Goal: Information Seeking & Learning: Learn about a topic

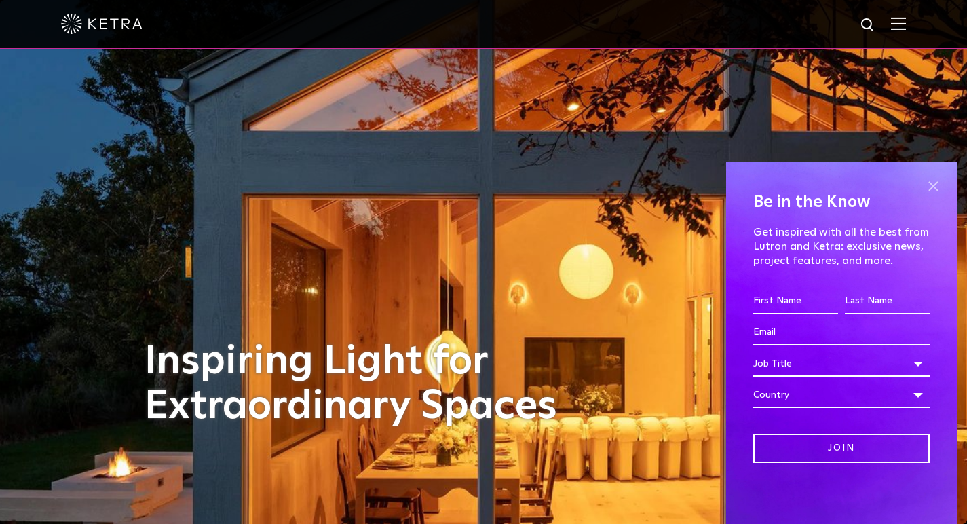
click at [927, 188] on span at bounding box center [933, 186] width 20 height 20
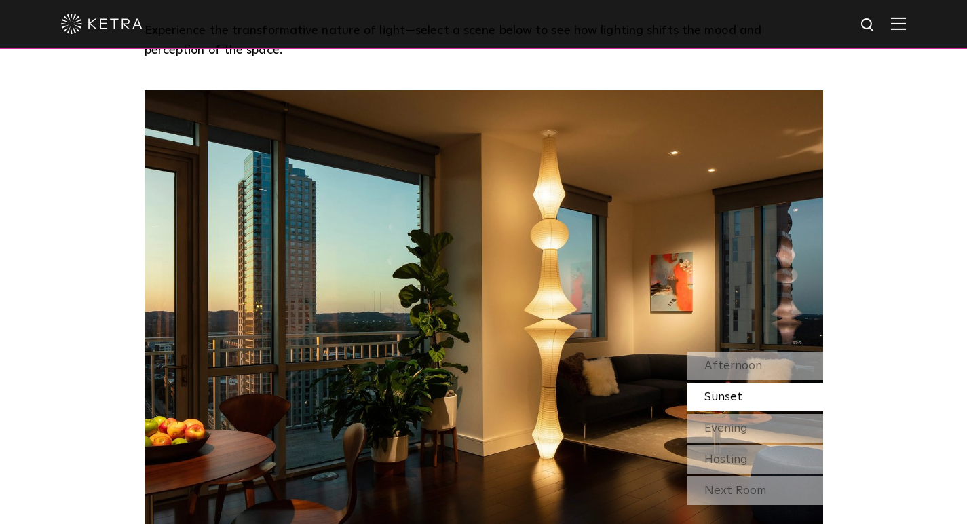
scroll to position [1135, 0]
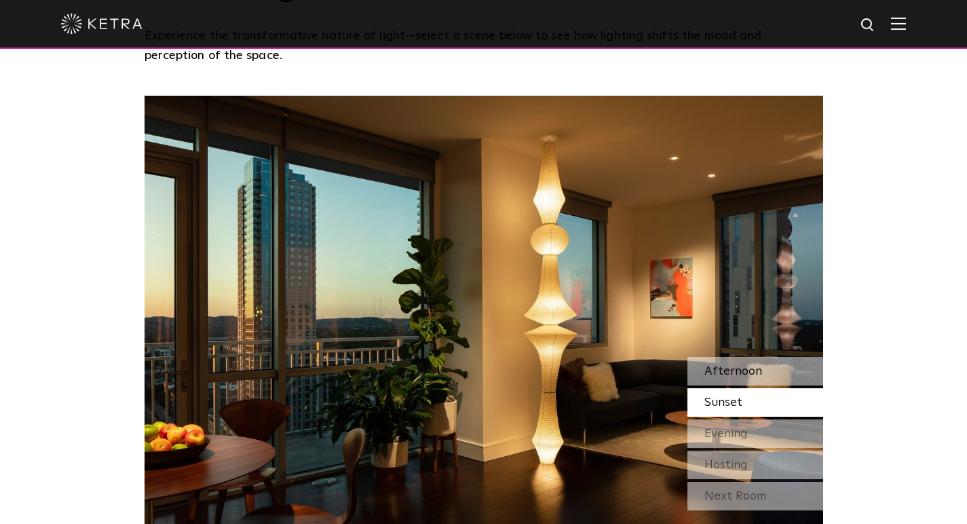
click at [781, 357] on div "Afternoon" at bounding box center [756, 371] width 136 height 29
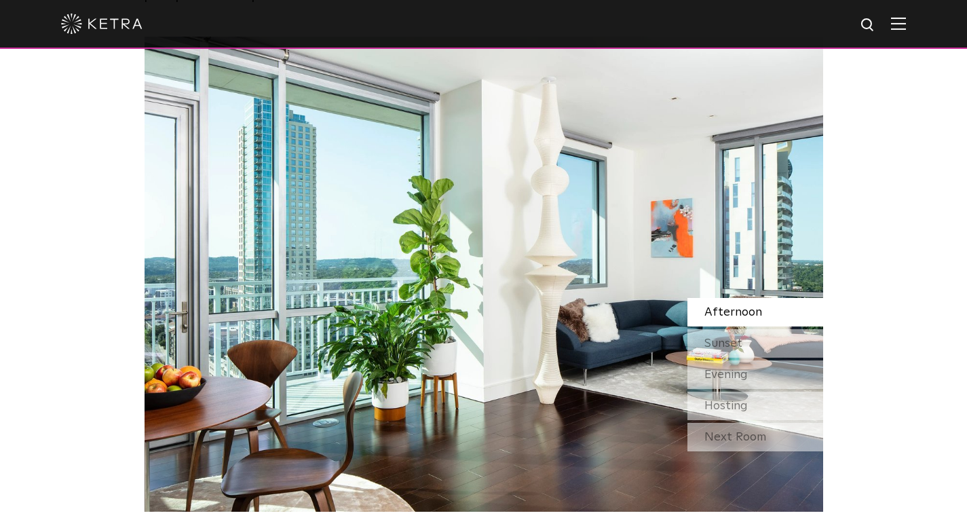
scroll to position [1180, 0]
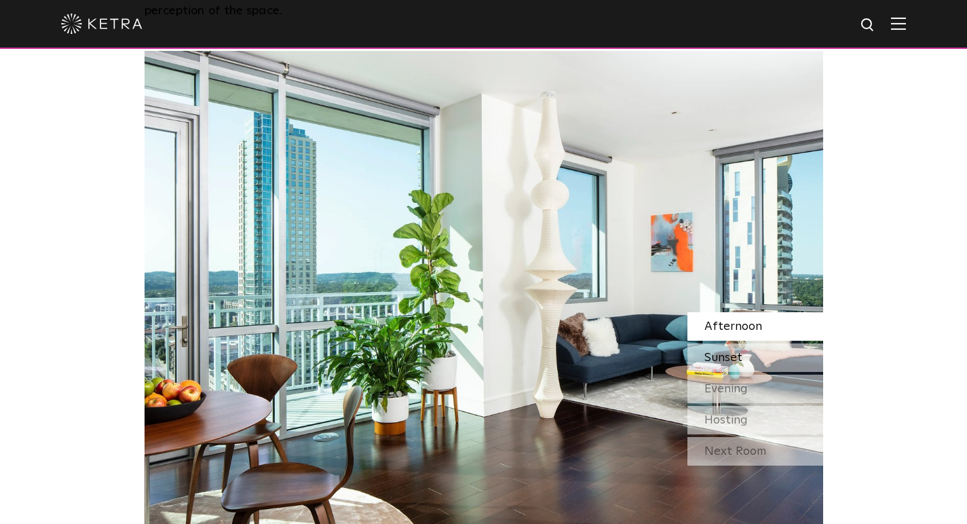
click at [766, 344] on div "Sunset" at bounding box center [756, 358] width 136 height 29
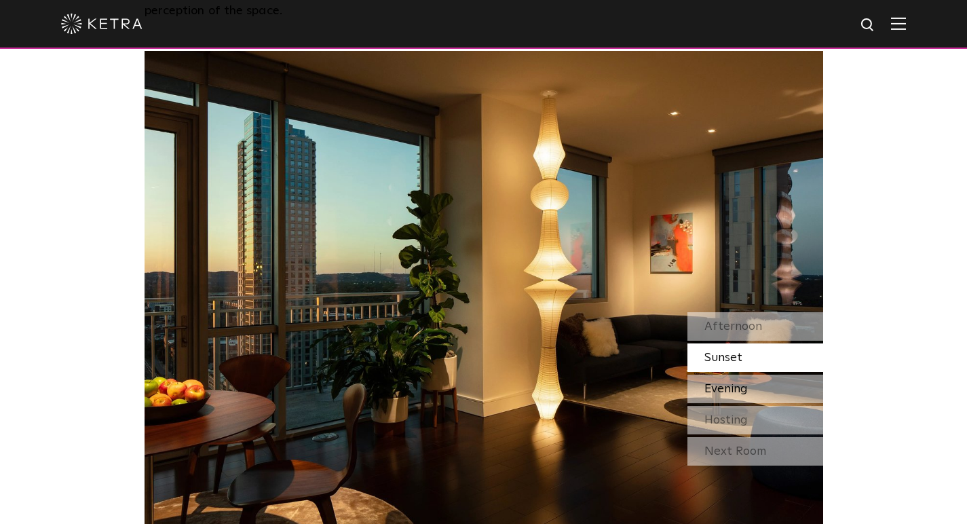
click at [821, 375] on div "Evening" at bounding box center [756, 389] width 136 height 29
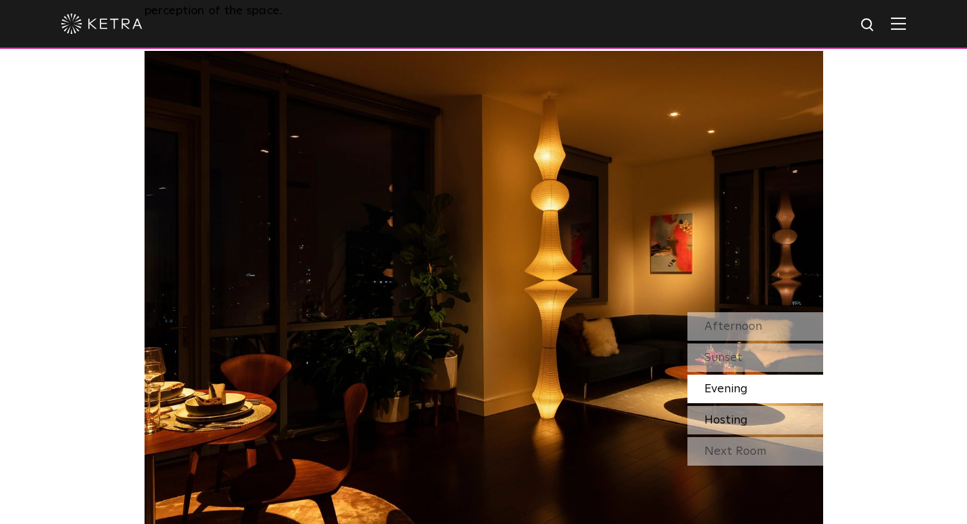
click at [820, 406] on div "Hosting" at bounding box center [756, 420] width 136 height 29
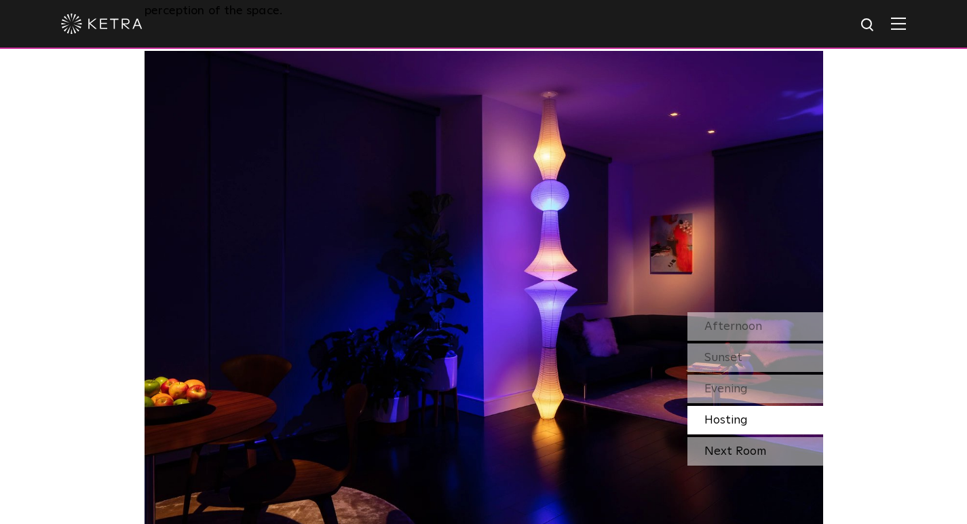
click at [817, 437] on div "Next Room" at bounding box center [756, 451] width 136 height 29
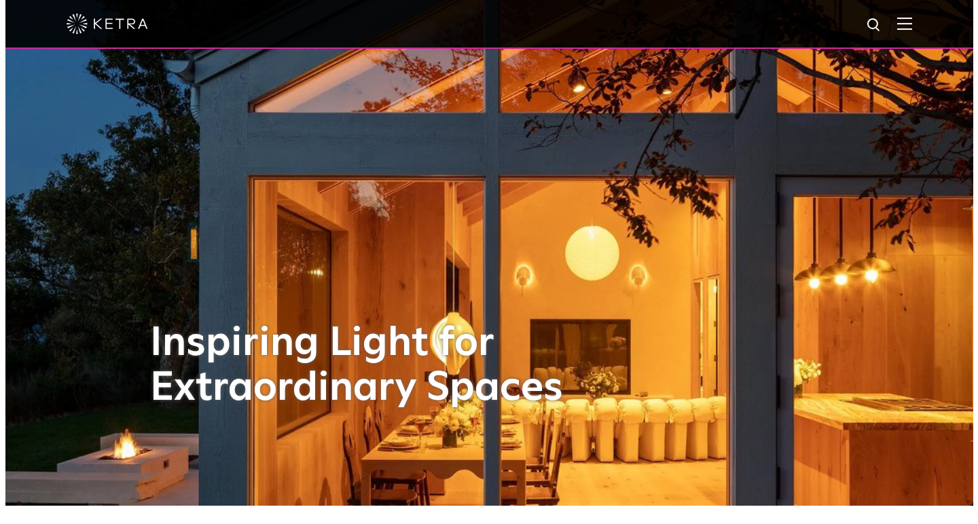
scroll to position [13, 0]
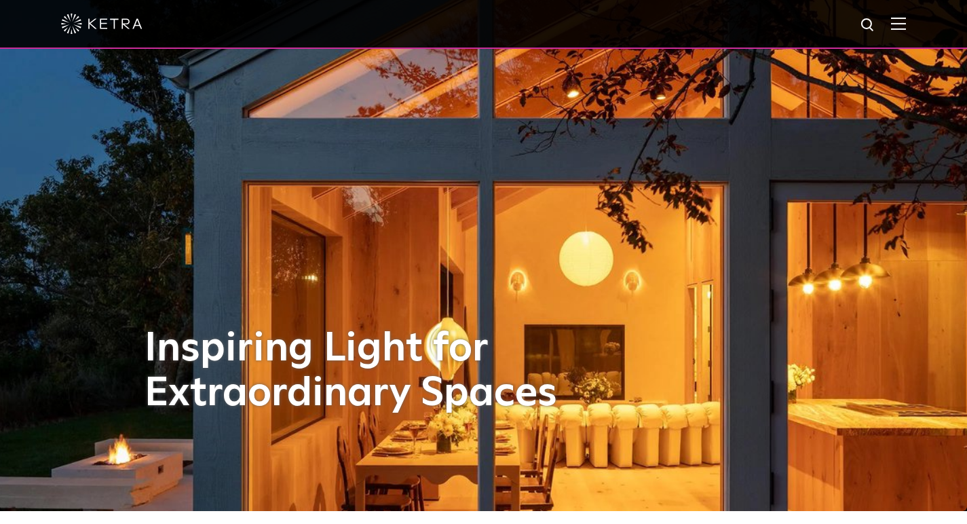
click at [904, 23] on img at bounding box center [898, 23] width 15 height 13
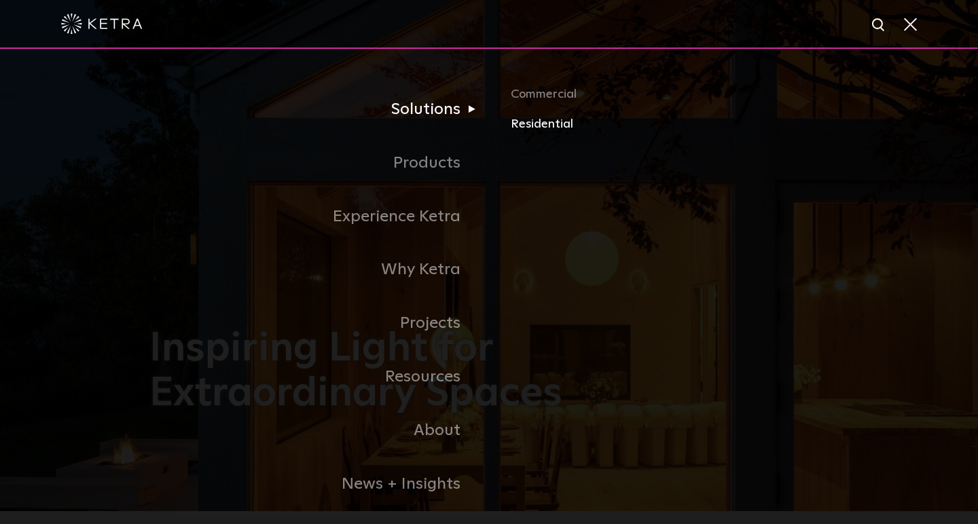
click at [522, 130] on link "Residential" at bounding box center [670, 125] width 318 height 20
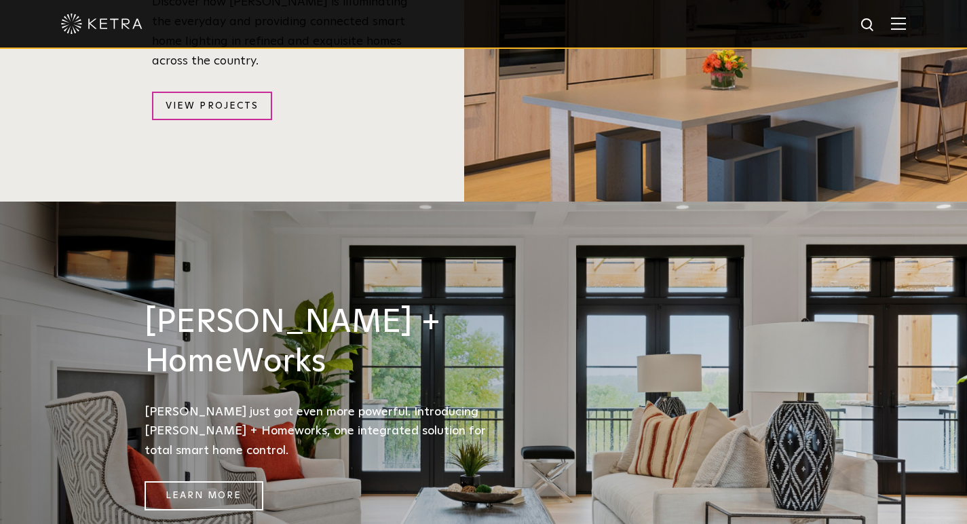
scroll to position [1588, 0]
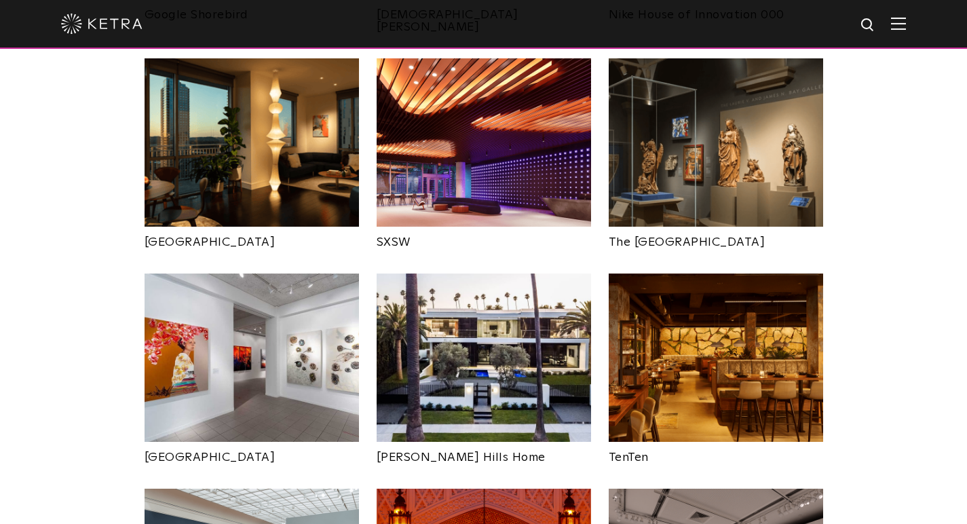
scroll to position [1423, 0]
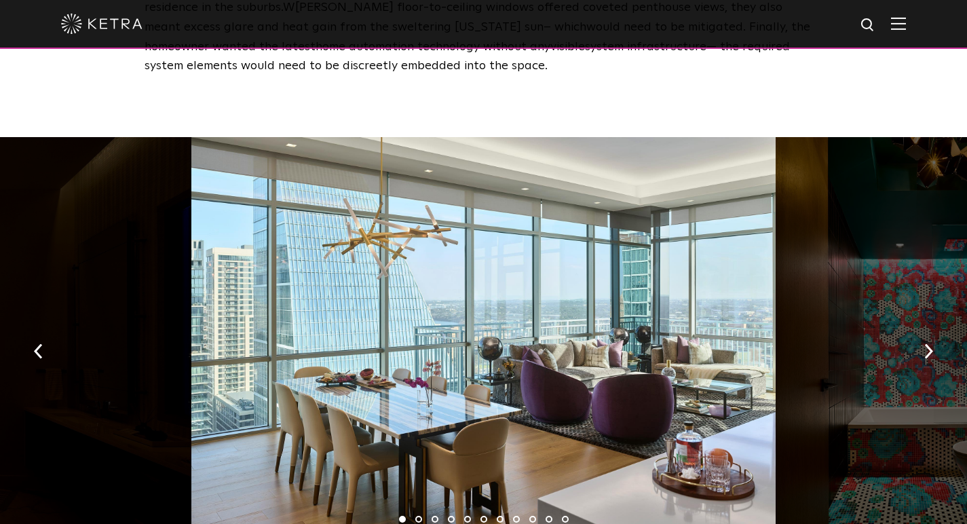
scroll to position [1949, 0]
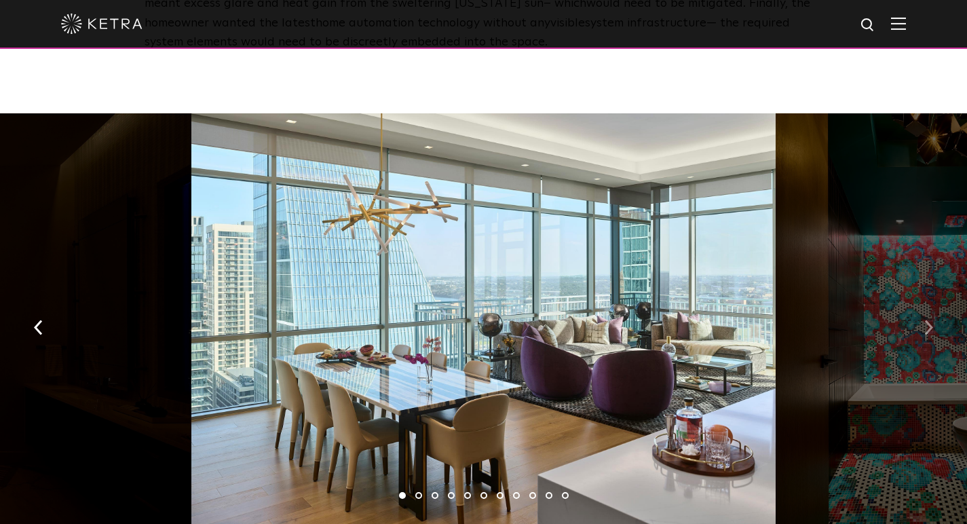
click at [931, 320] on img "button" at bounding box center [929, 327] width 9 height 15
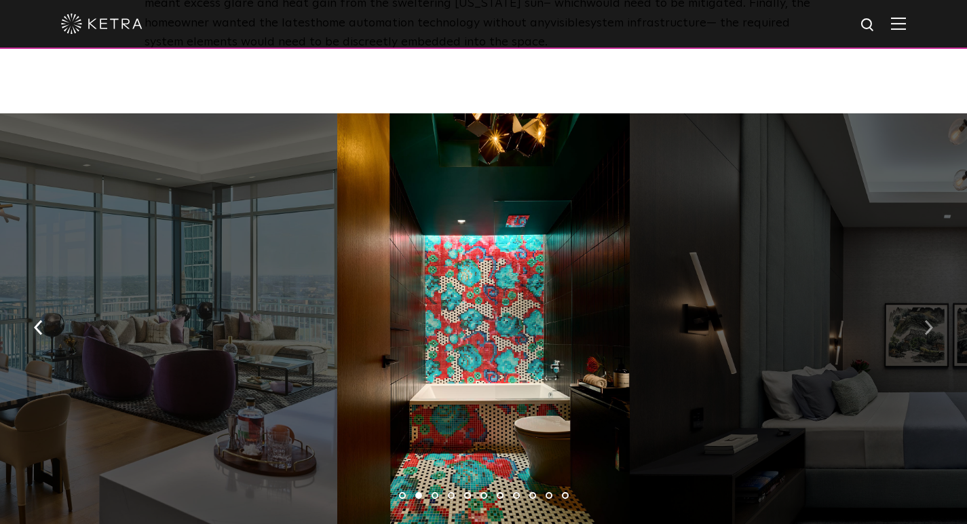
click at [931, 320] on img "button" at bounding box center [929, 327] width 9 height 15
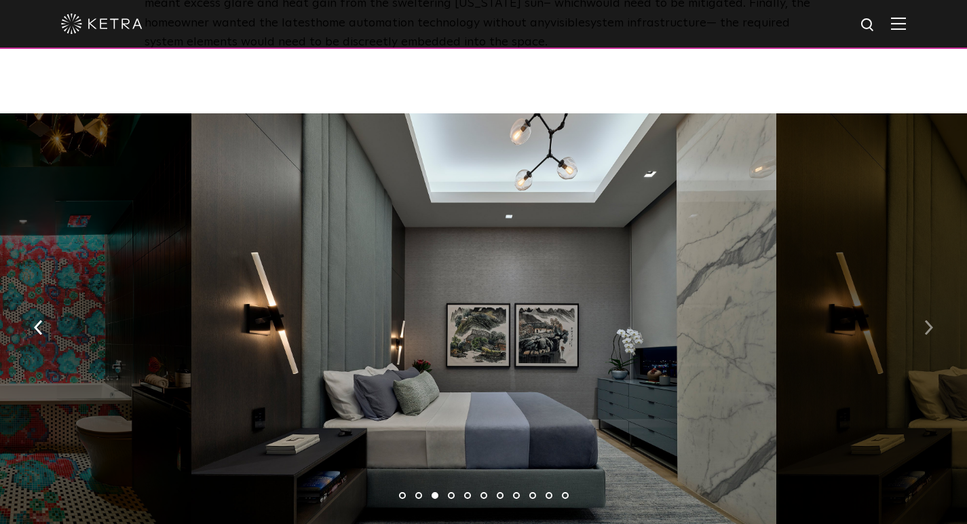
click at [931, 320] on img "button" at bounding box center [929, 327] width 9 height 15
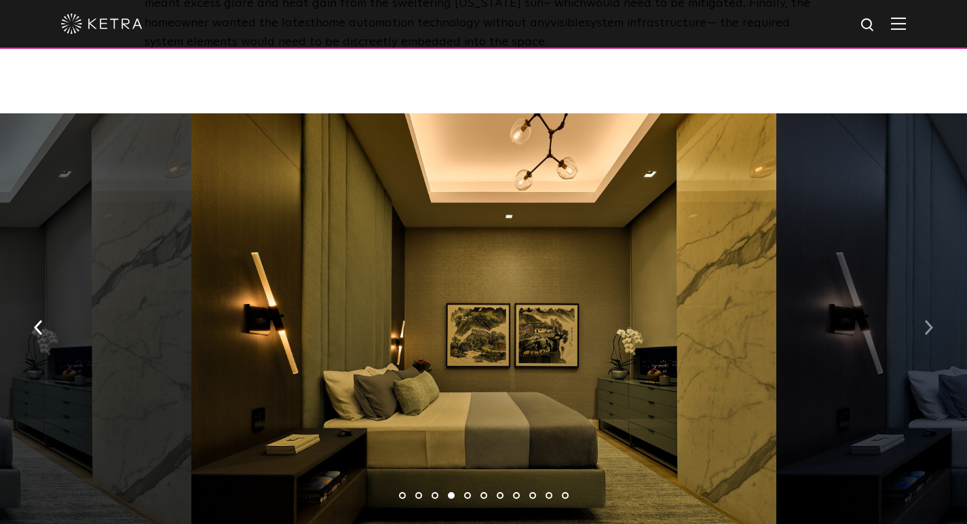
click at [931, 320] on img "button" at bounding box center [929, 327] width 9 height 15
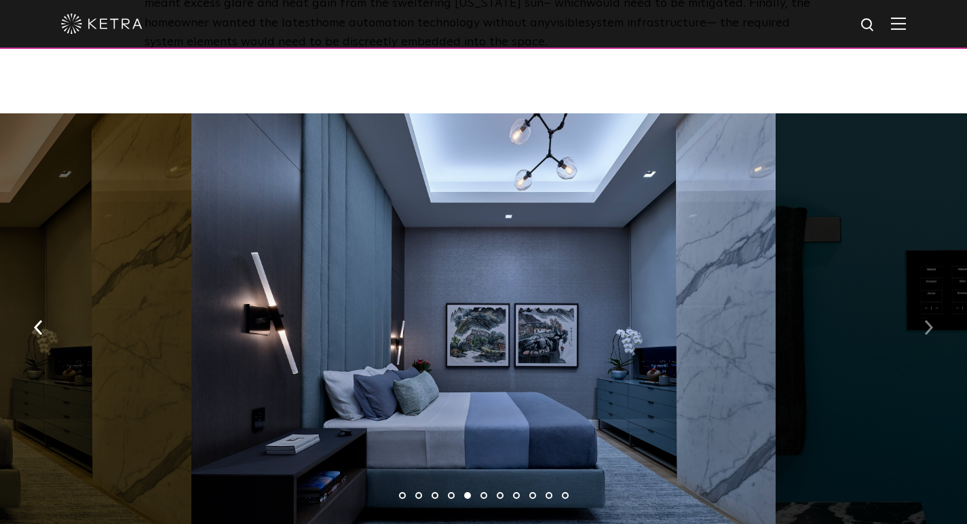
click at [931, 320] on img "button" at bounding box center [929, 327] width 9 height 15
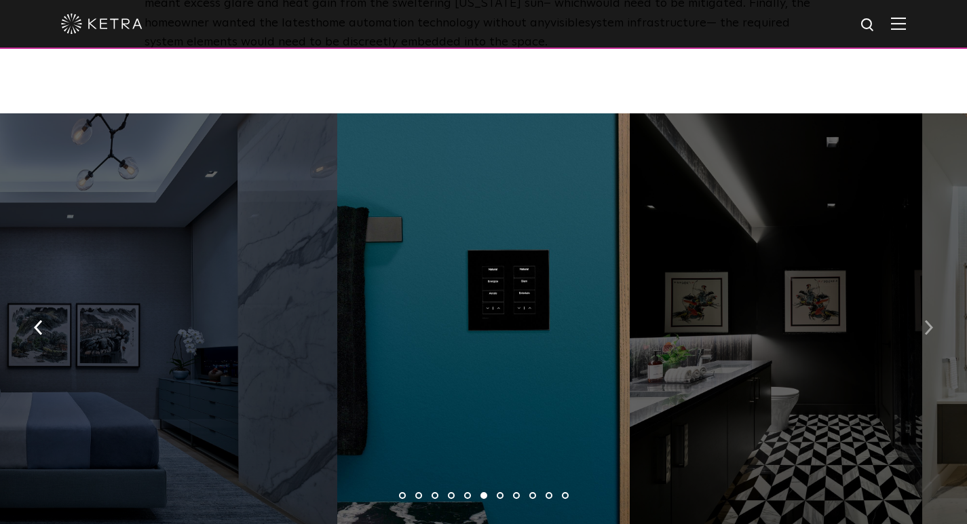
click at [931, 320] on img "button" at bounding box center [929, 327] width 9 height 15
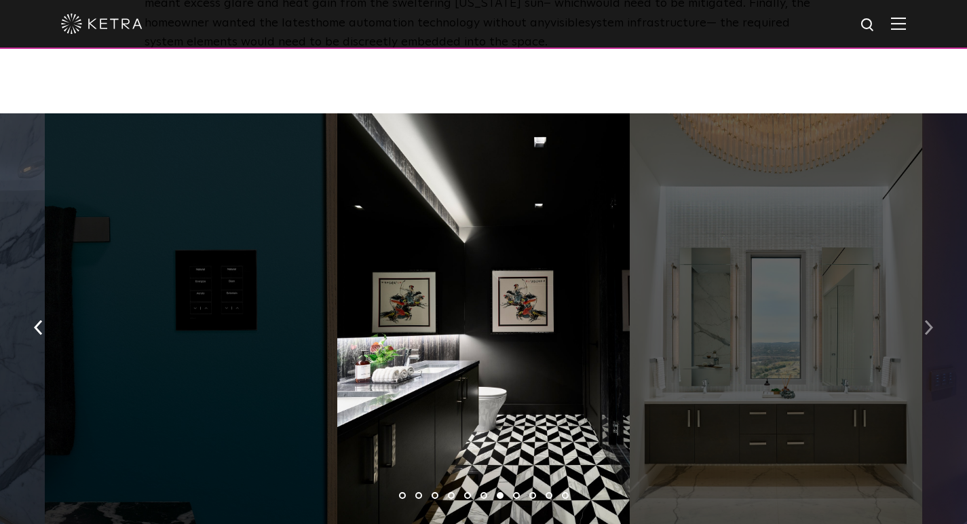
click at [931, 320] on img "button" at bounding box center [929, 327] width 9 height 15
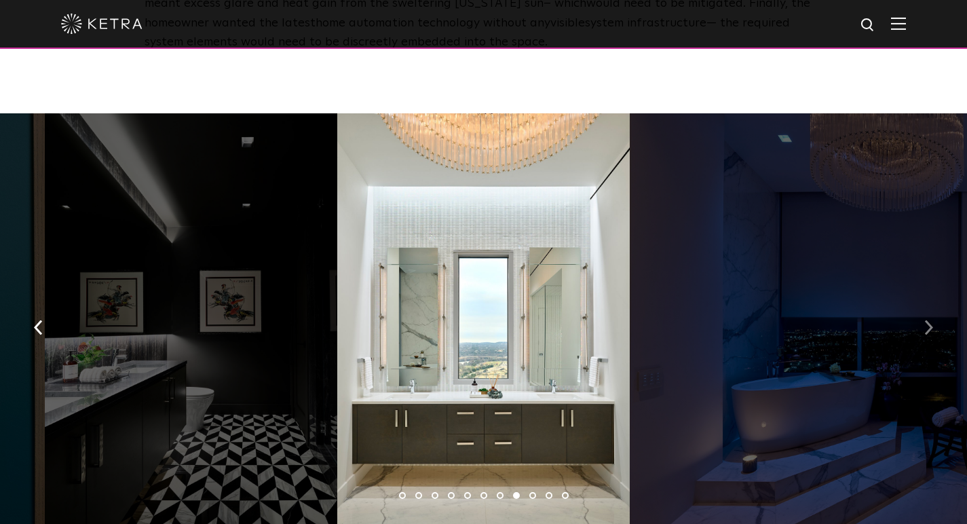
click at [931, 320] on img "button" at bounding box center [929, 327] width 9 height 15
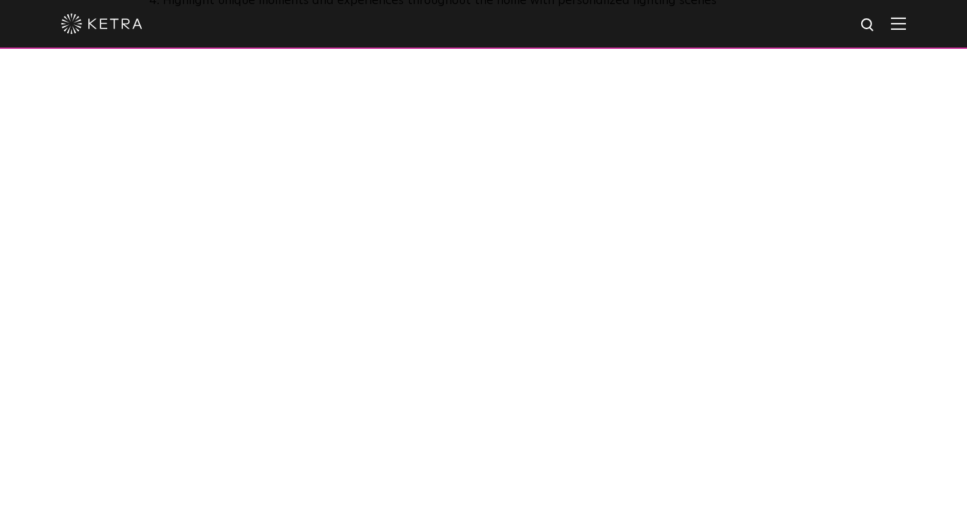
scroll to position [968, 0]
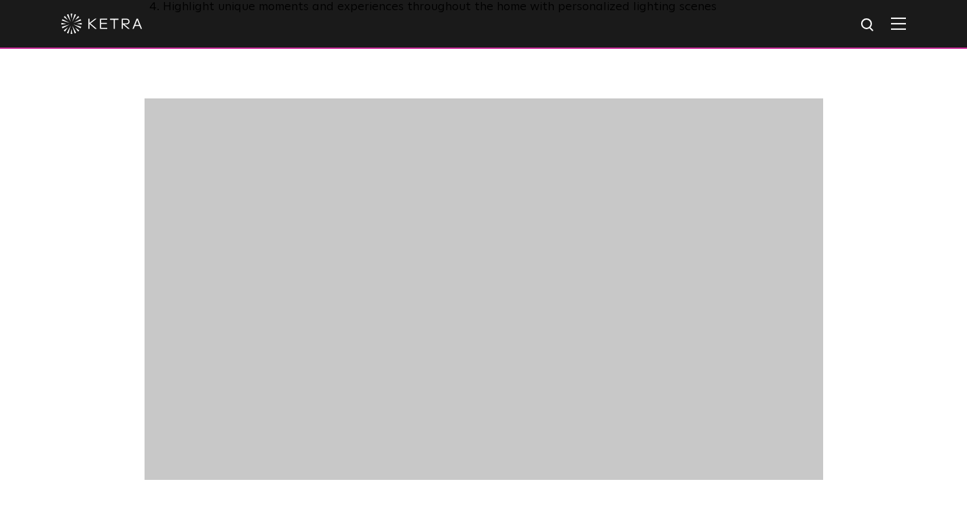
click at [828, 324] on div at bounding box center [484, 298] width 706 height 401
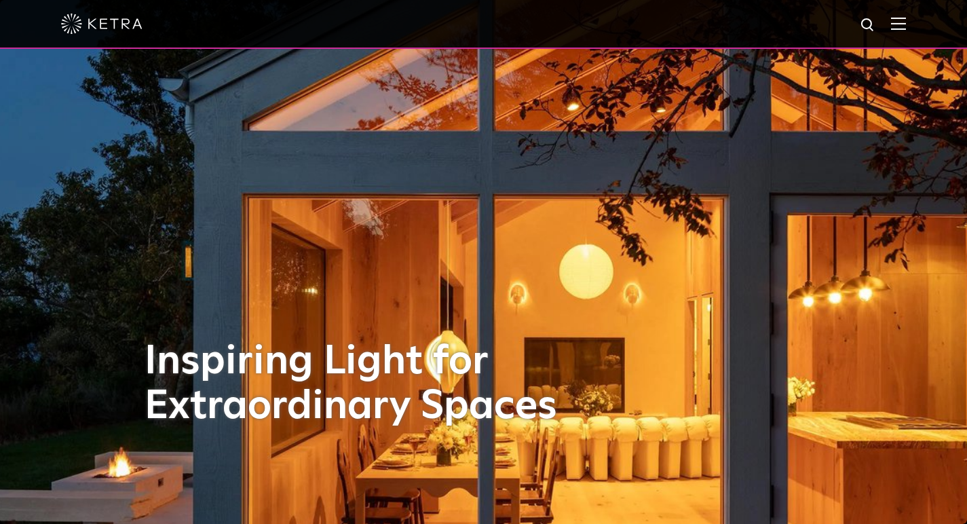
click at [138, 27] on img at bounding box center [101, 24] width 81 height 20
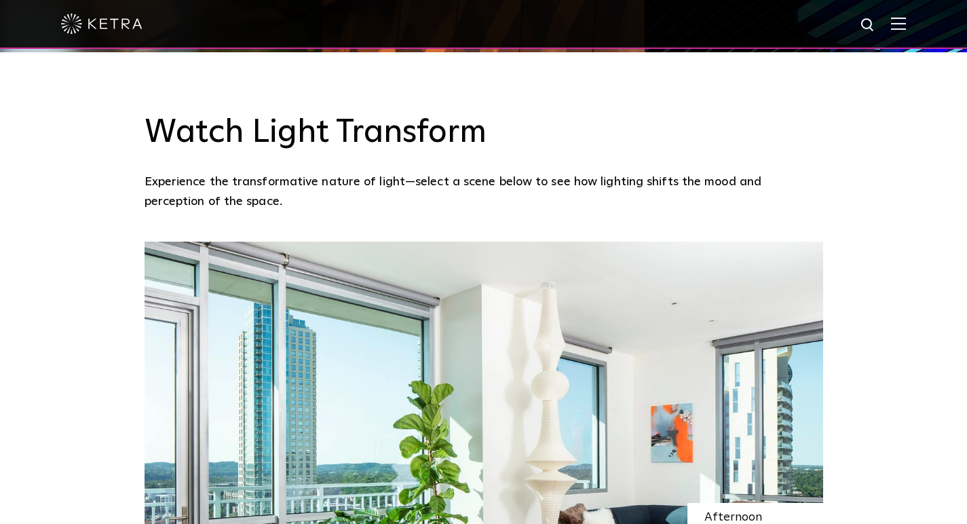
scroll to position [990, 0]
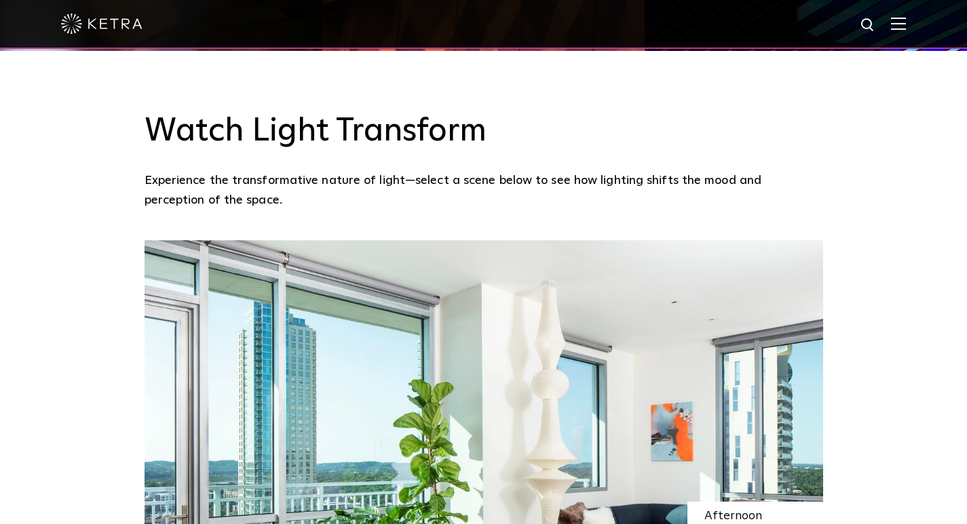
click at [631, 296] on img at bounding box center [484, 477] width 679 height 475
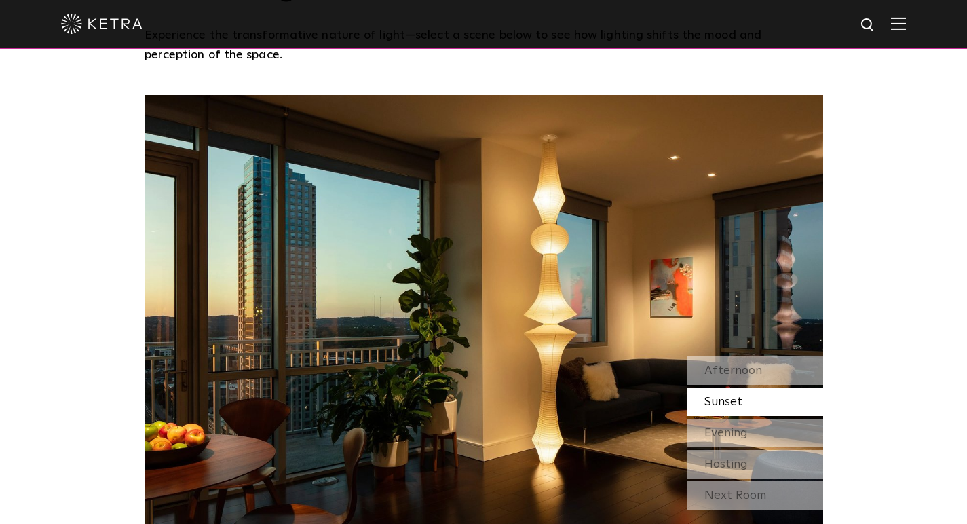
scroll to position [1137, 0]
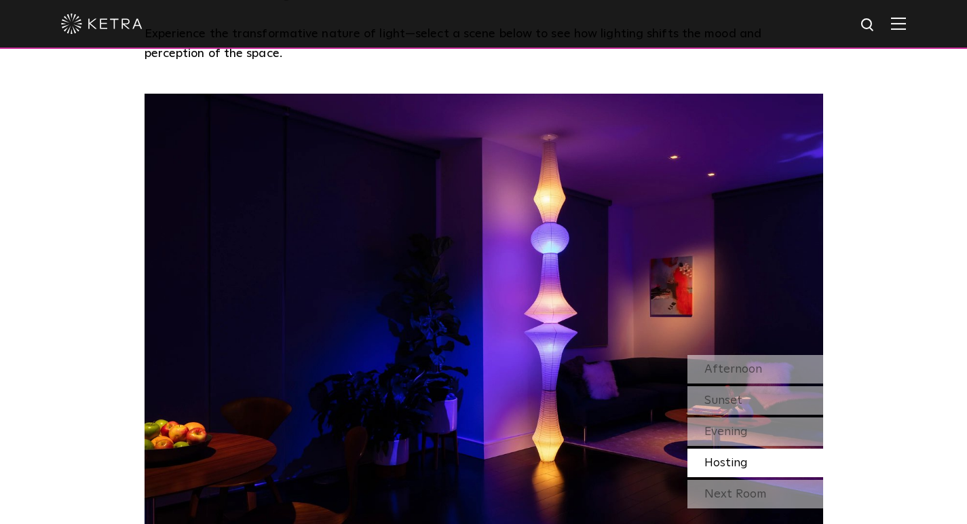
click at [898, 250] on div "Watch Light Transform Experience the transformative nature of light—select a sc…" at bounding box center [483, 236] width 967 height 665
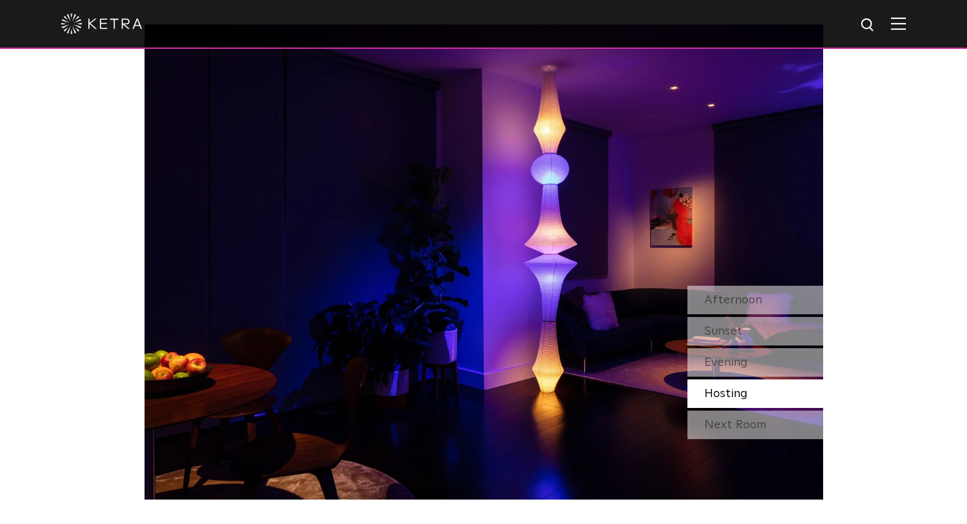
scroll to position [1219, 0]
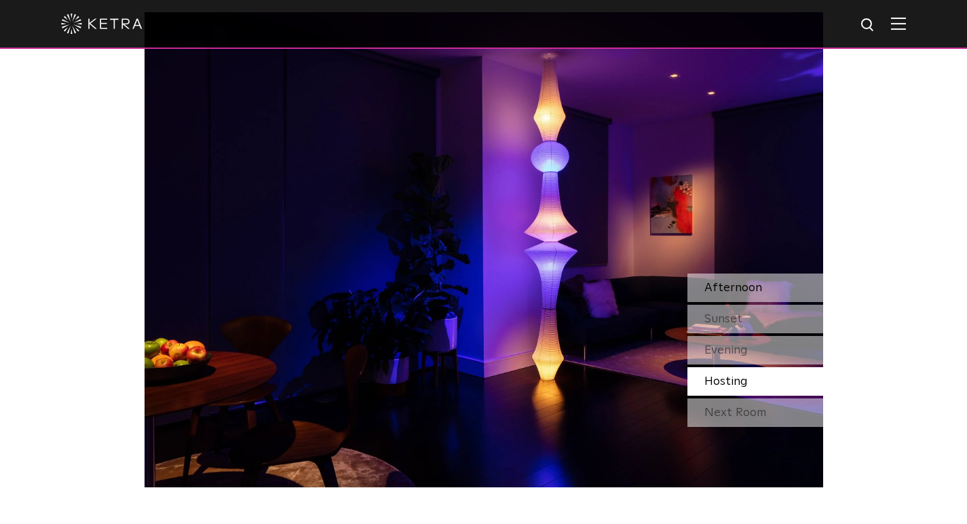
click at [761, 274] on div "Afternoon" at bounding box center [756, 288] width 136 height 29
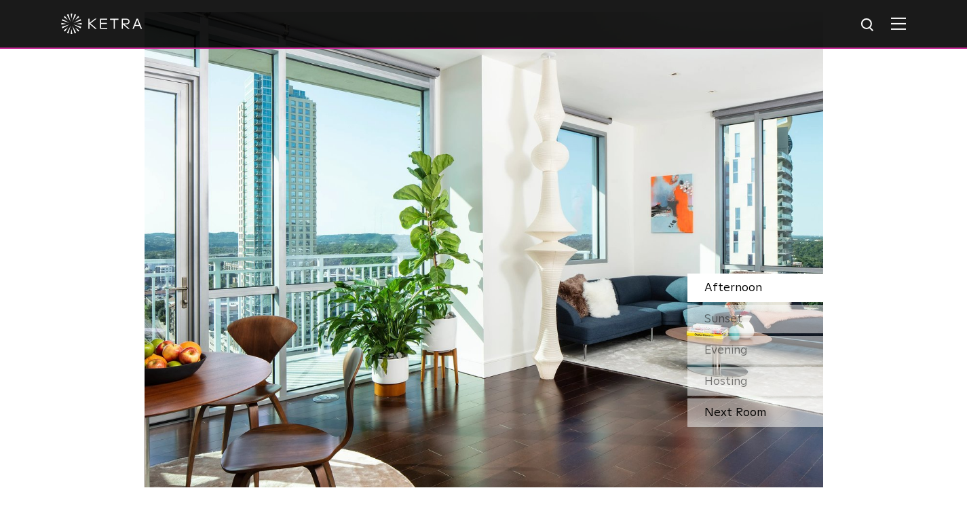
click at [774, 398] on div "Next Room" at bounding box center [756, 412] width 136 height 29
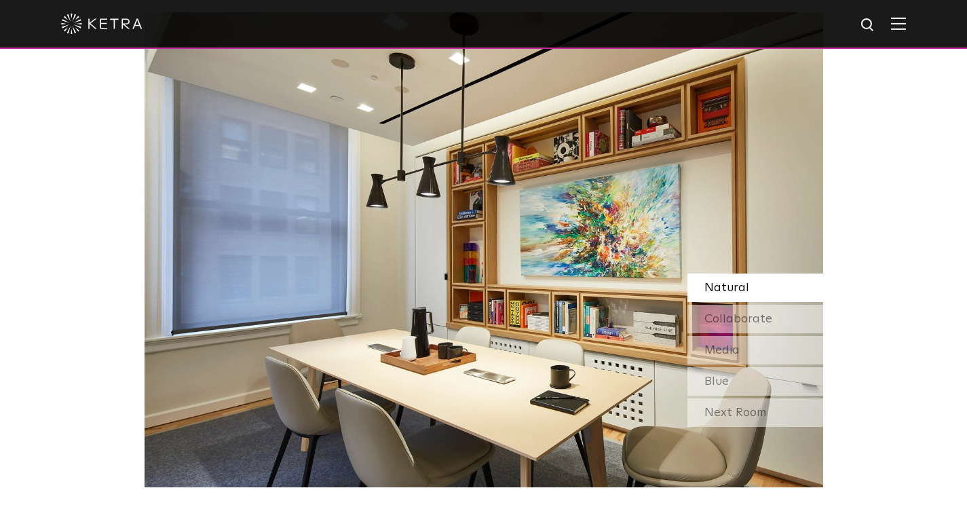
click at [774, 398] on div "Next Room" at bounding box center [756, 412] width 136 height 29
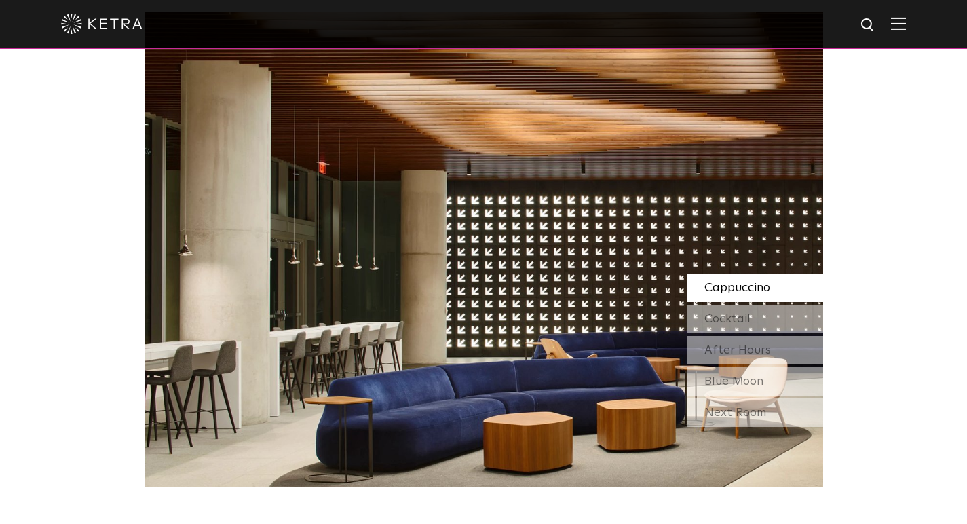
click at [774, 398] on div "Next Room" at bounding box center [756, 412] width 136 height 29
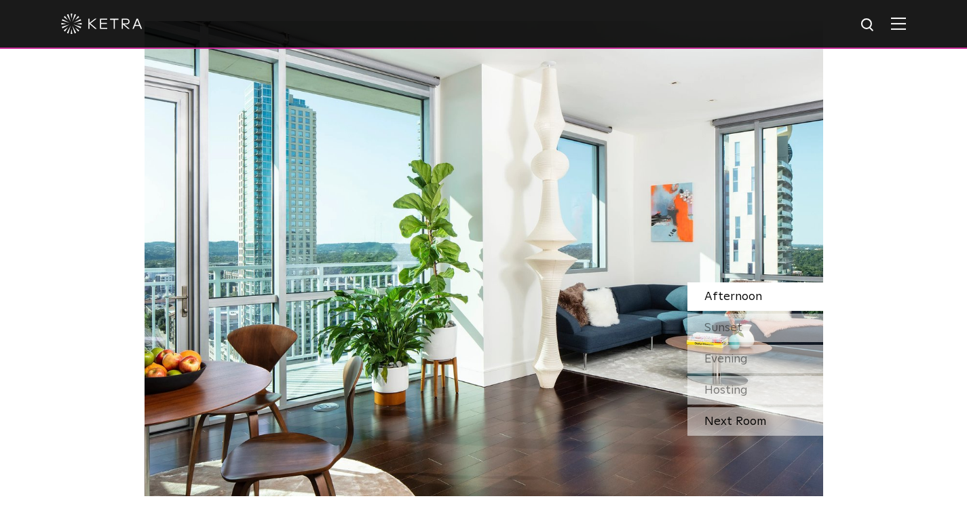
scroll to position [1208, 0]
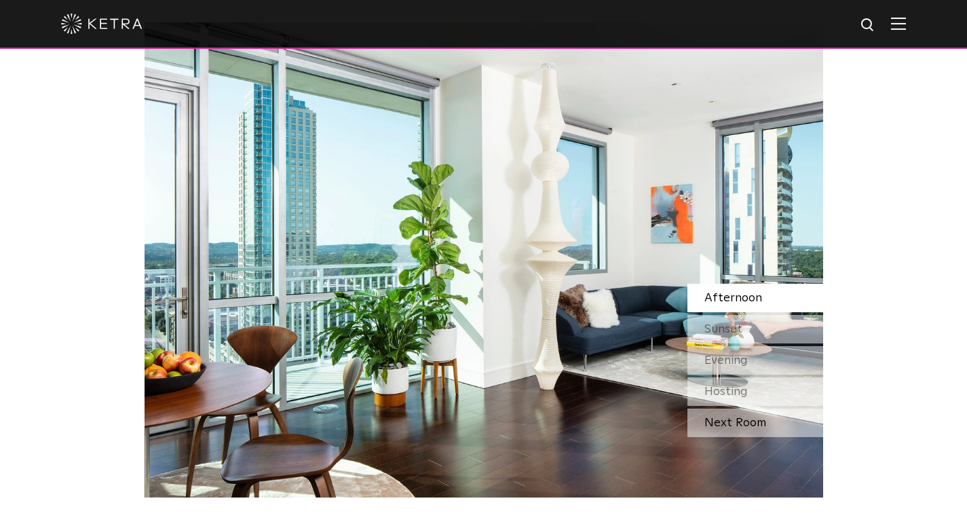
click at [775, 409] on div "Next Room" at bounding box center [756, 423] width 136 height 29
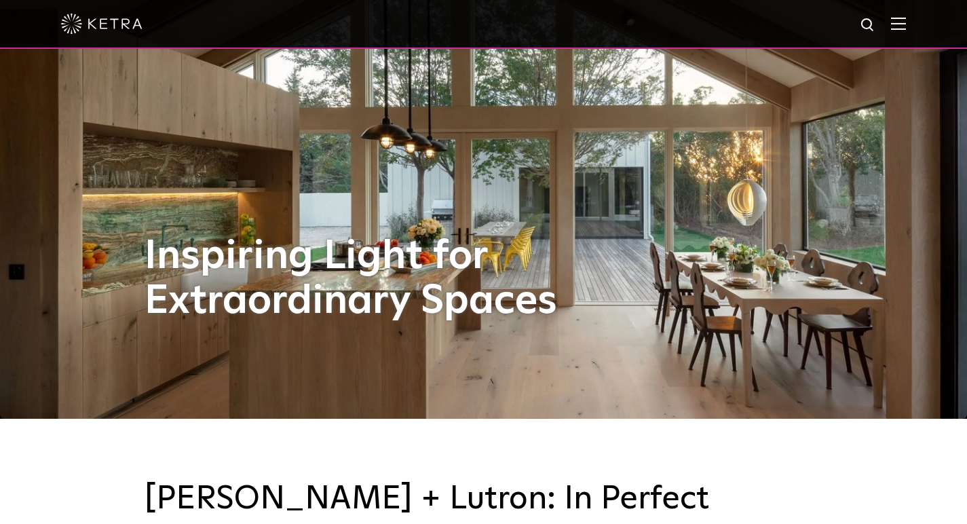
scroll to position [0, 0]
